Goal: Transaction & Acquisition: Purchase product/service

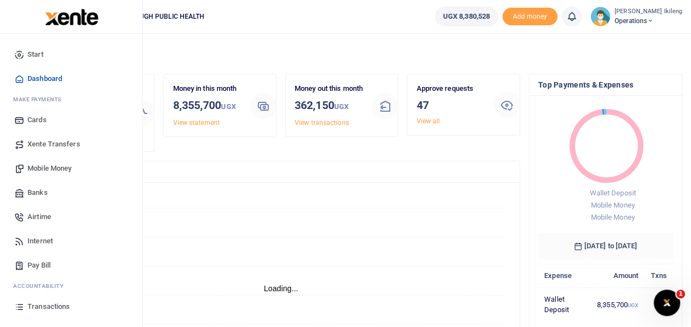
click at [51, 167] on span "Mobile Money" at bounding box center [49, 168] width 44 height 11
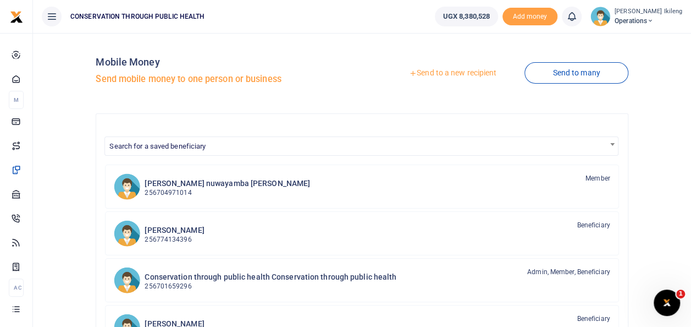
click at [455, 71] on link "Send to a new recipient" at bounding box center [452, 73] width 143 height 20
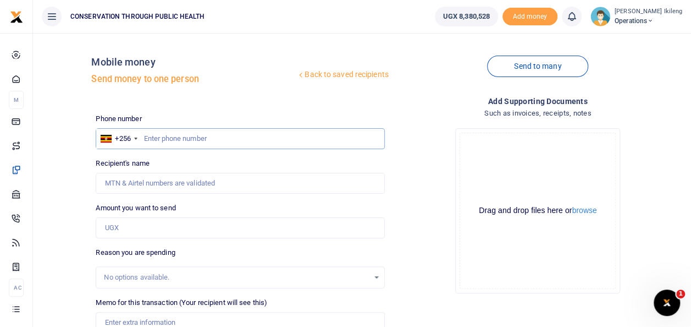
click at [189, 140] on input "text" at bounding box center [240, 138] width 289 height 21
type input "782461231"
type input "[PERSON_NAME]"
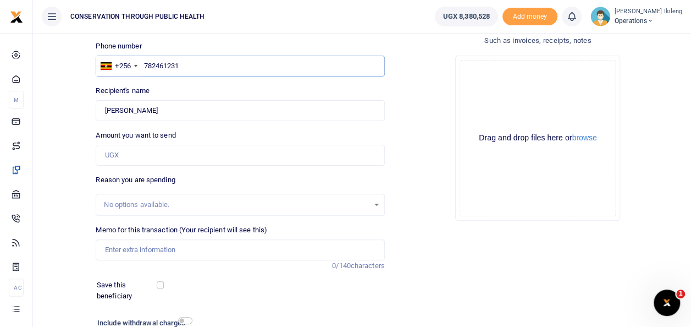
scroll to position [88, 0]
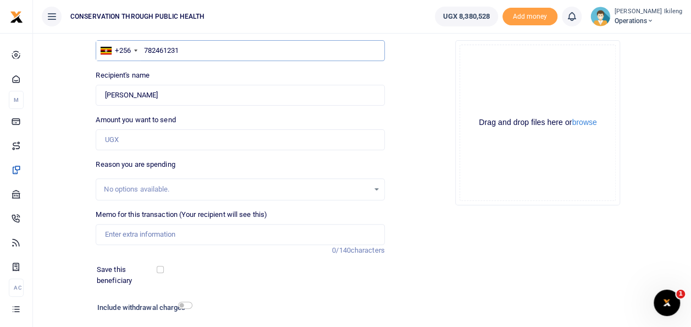
type input "782461231"
click at [124, 146] on input "Amount you want to send" at bounding box center [240, 139] width 289 height 21
type input "170,000"
click at [129, 238] on input "Memo for this transaction (Your recipient will see this)" at bounding box center [240, 234] width 289 height 21
type input "fuel for office work and professional fee"
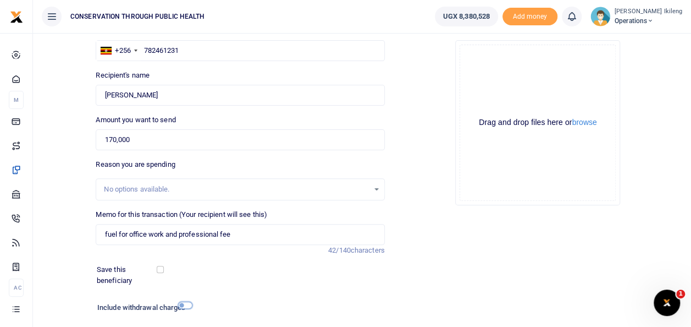
click at [188, 306] on input "checkbox" at bounding box center [185, 304] width 14 height 7
checkbox input "true"
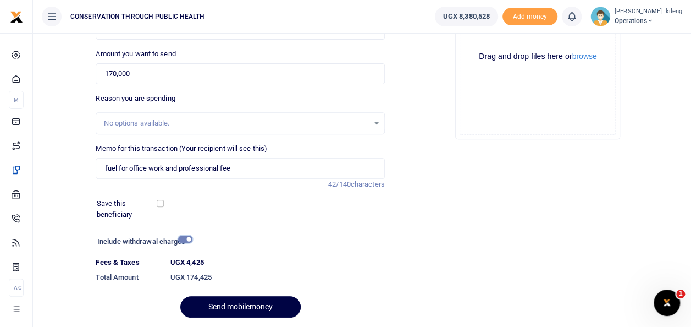
scroll to position [176, 0]
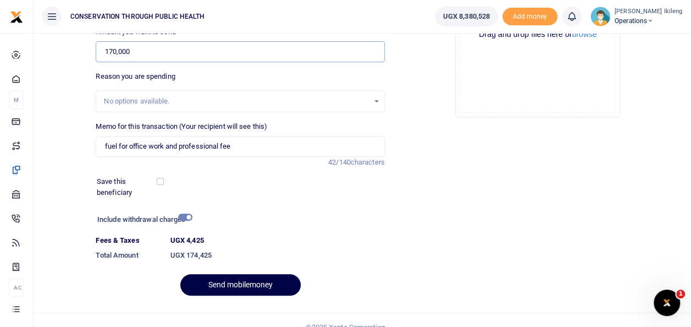
click at [112, 49] on input "170,000" at bounding box center [240, 51] width 289 height 21
type input "200,000"
click at [185, 216] on input "checkbox" at bounding box center [185, 216] width 14 height 7
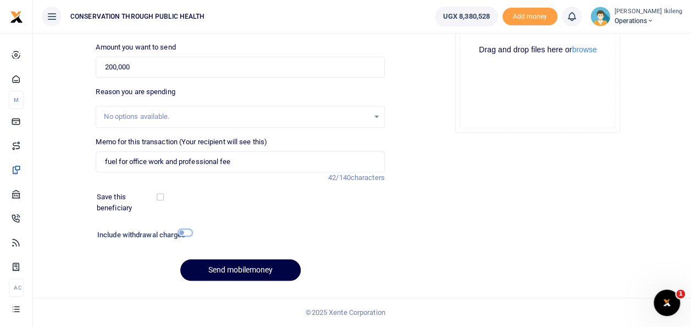
scroll to position [159, 0]
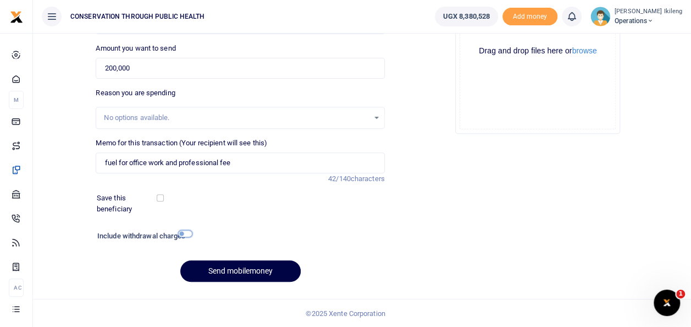
click at [185, 234] on input "checkbox" at bounding box center [185, 233] width 14 height 7
checkbox input "true"
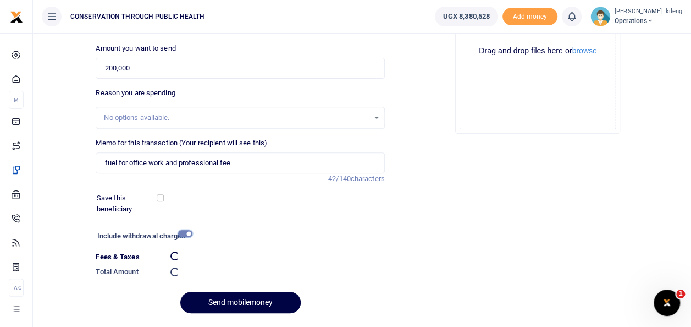
scroll to position [176, 0]
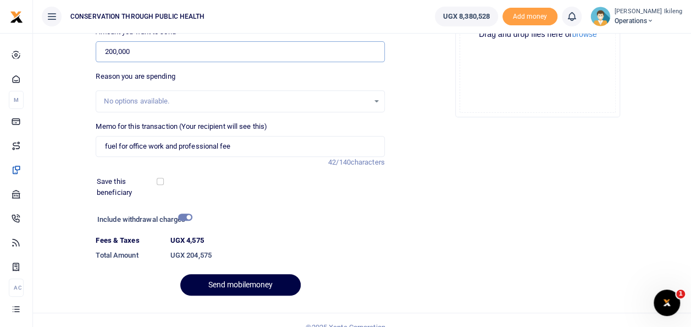
click at [113, 49] on input "200,000" at bounding box center [240, 51] width 289 height 21
type input "250,000"
click at [181, 217] on input "checkbox" at bounding box center [185, 216] width 14 height 7
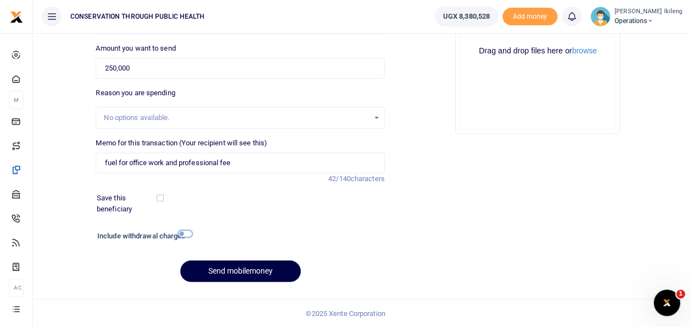
click at [186, 236] on input "checkbox" at bounding box center [185, 233] width 14 height 7
checkbox input "true"
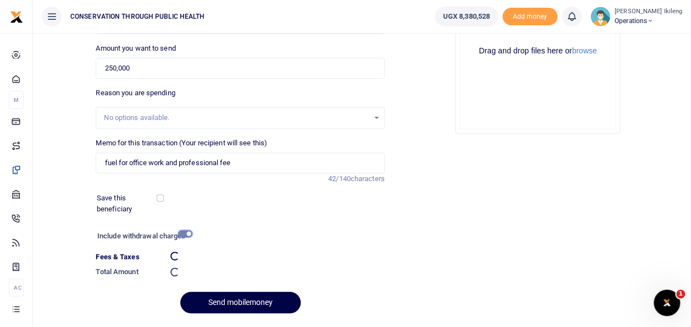
scroll to position [176, 0]
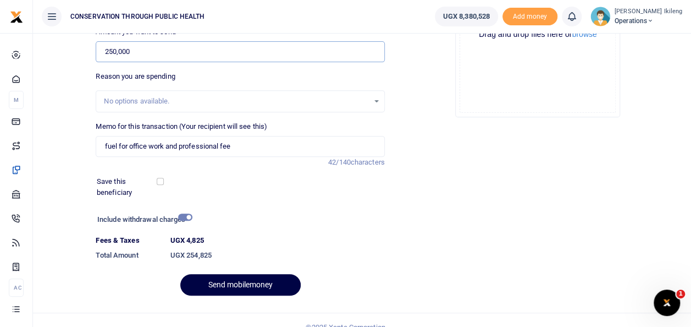
click at [111, 49] on input "250,000" at bounding box center [240, 51] width 289 height 21
type input "170,000"
click at [184, 218] on input "checkbox" at bounding box center [185, 216] width 14 height 7
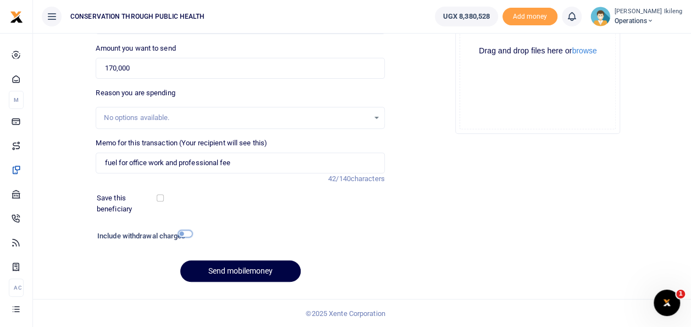
click at [189, 233] on input "checkbox" at bounding box center [185, 233] width 14 height 7
checkbox input "true"
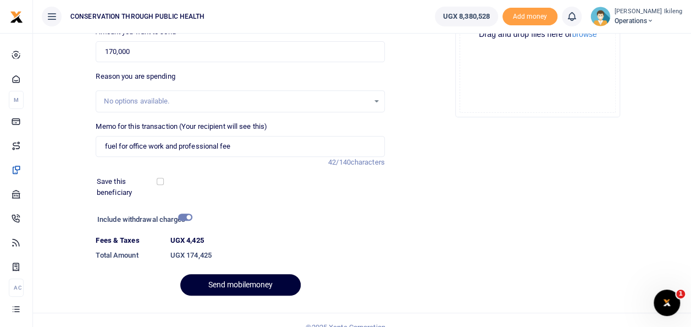
click at [216, 284] on button "Send mobilemoney" at bounding box center [240, 284] width 120 height 21
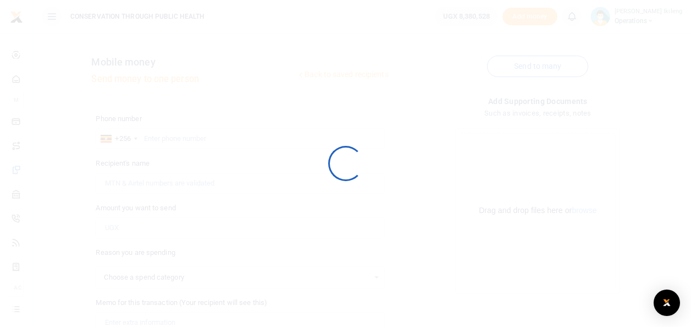
scroll to position [159, 0]
select select
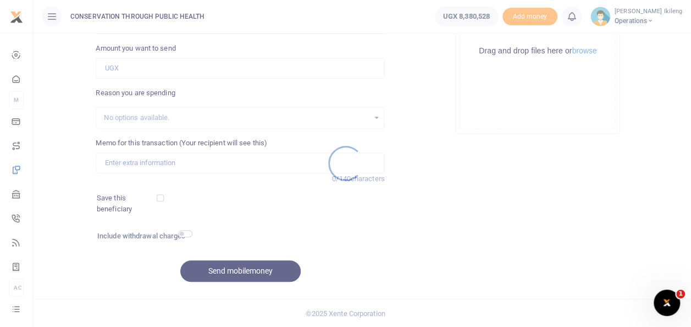
scroll to position [0, 0]
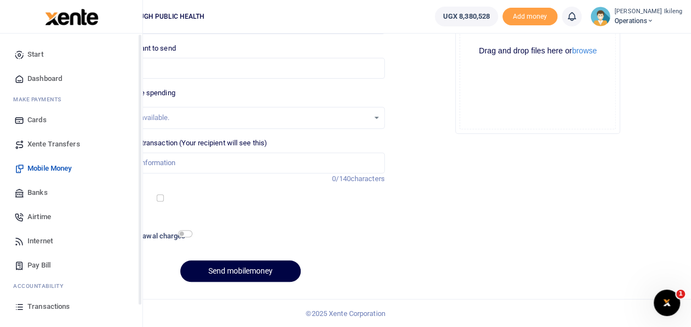
click at [20, 74] on icon at bounding box center [19, 79] width 10 height 10
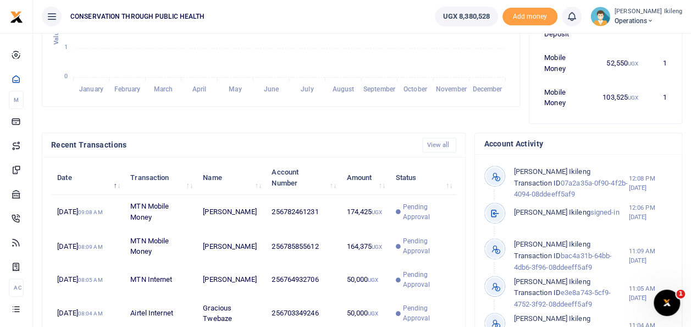
scroll to position [286, 0]
